Goal: Transaction & Acquisition: Purchase product/service

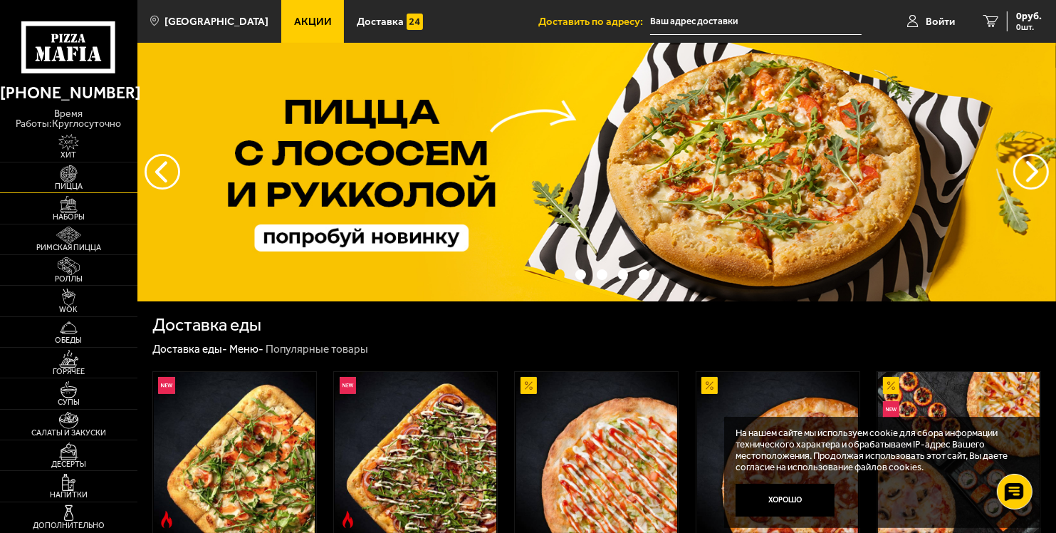
click at [91, 187] on span "Пицца" at bounding box center [68, 186] width 137 height 8
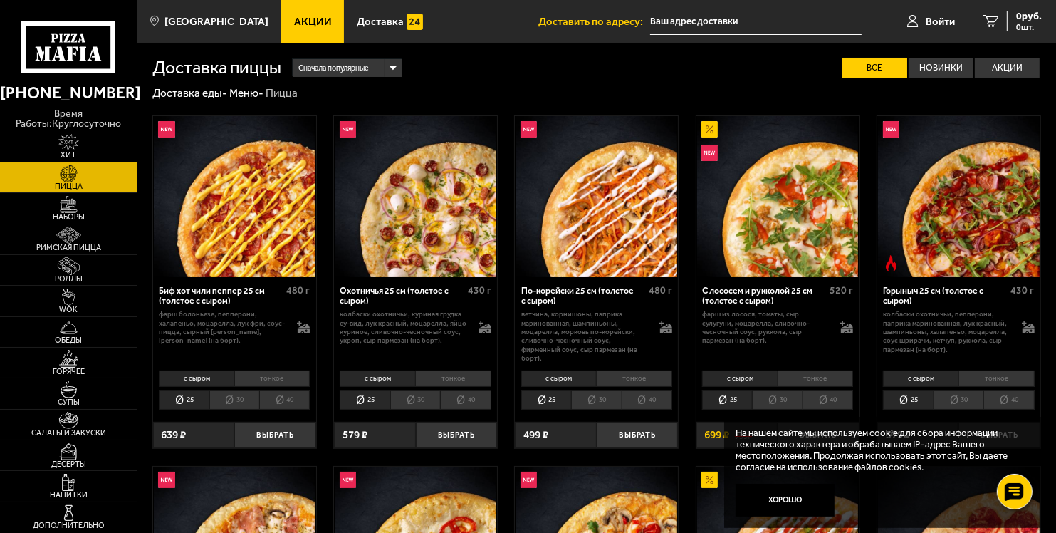
click at [463, 375] on li "тонкое" at bounding box center [453, 378] width 76 height 16
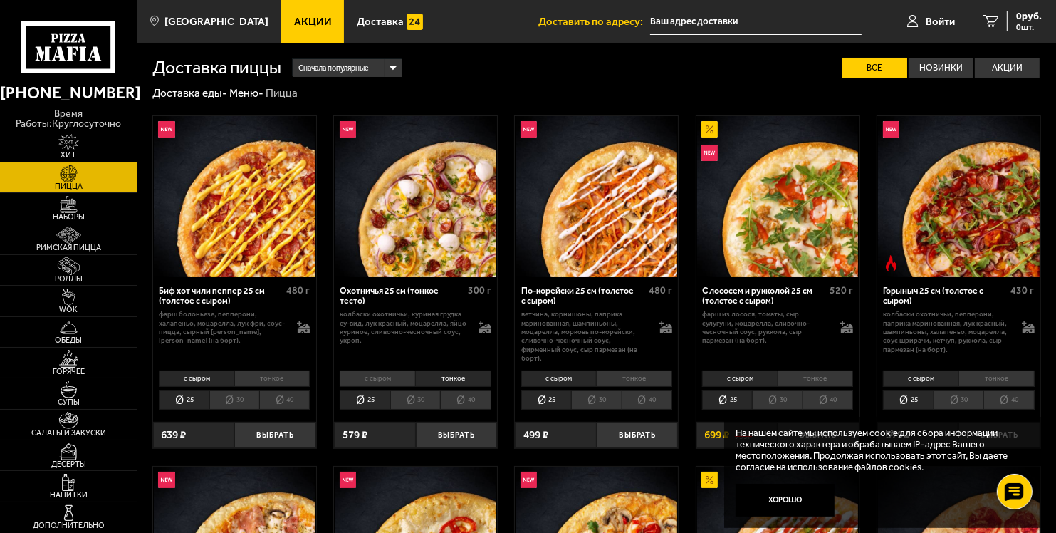
click at [462, 405] on li "40" at bounding box center [465, 399] width 51 height 19
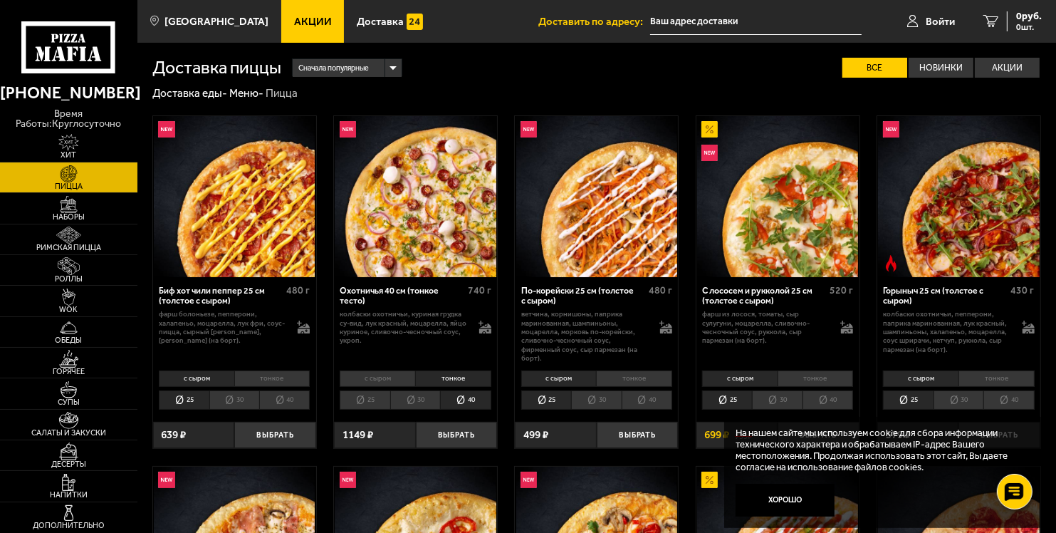
click at [389, 379] on li "с сыром" at bounding box center [377, 378] width 75 height 16
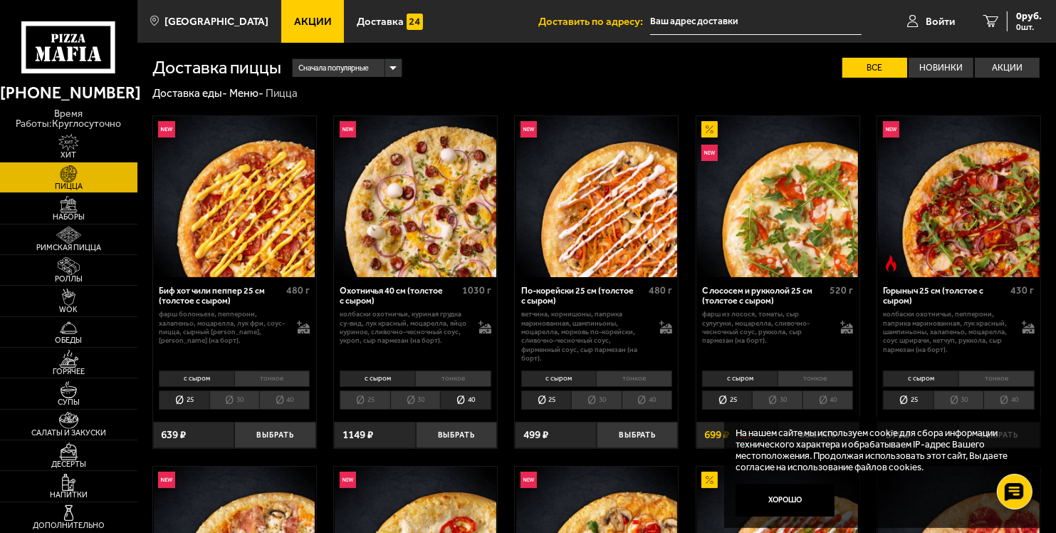
click at [444, 383] on li "тонкое" at bounding box center [453, 378] width 76 height 16
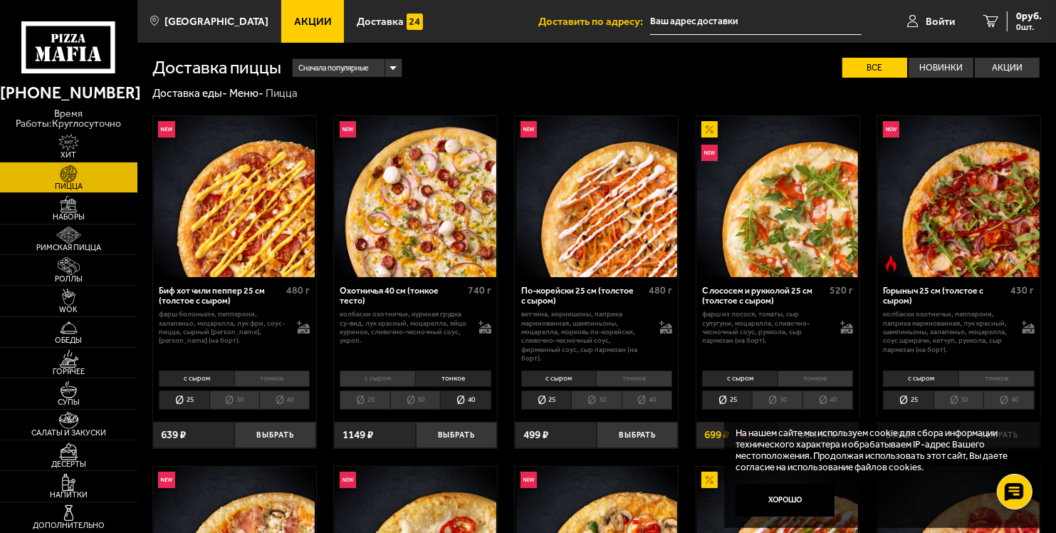
click at [439, 186] on img at bounding box center [415, 196] width 161 height 161
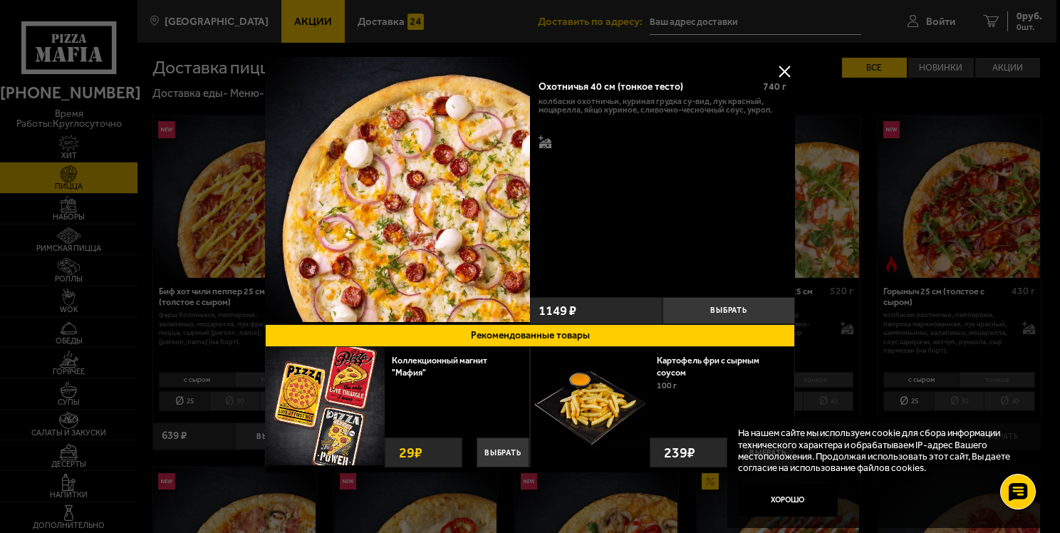
click at [789, 71] on button at bounding box center [783, 71] width 21 height 21
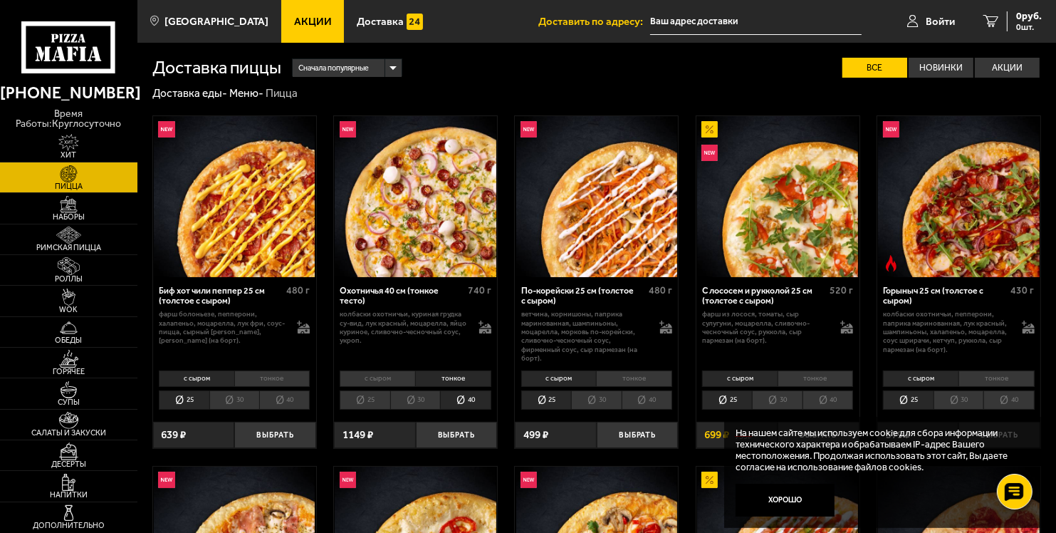
click at [66, 54] on icon at bounding box center [68, 47] width 95 height 53
